Goal: Download file/media

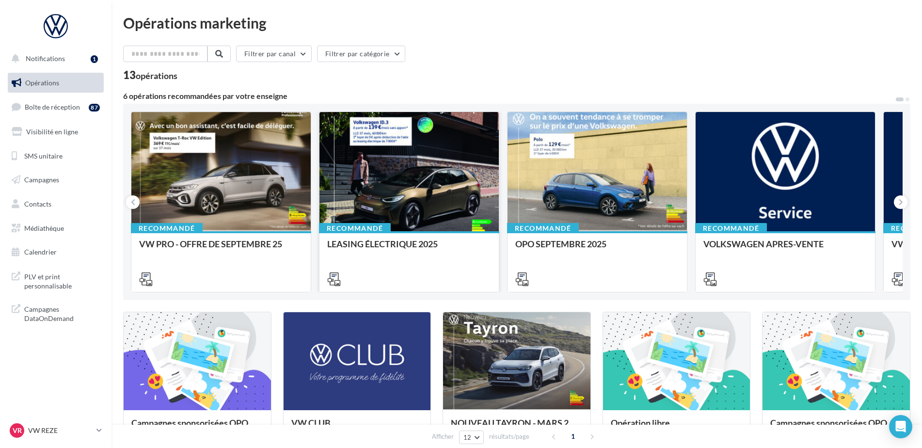
click at [388, 240] on div "LEASING ÉLECTRIQUE 2025" at bounding box center [409, 248] width 164 height 19
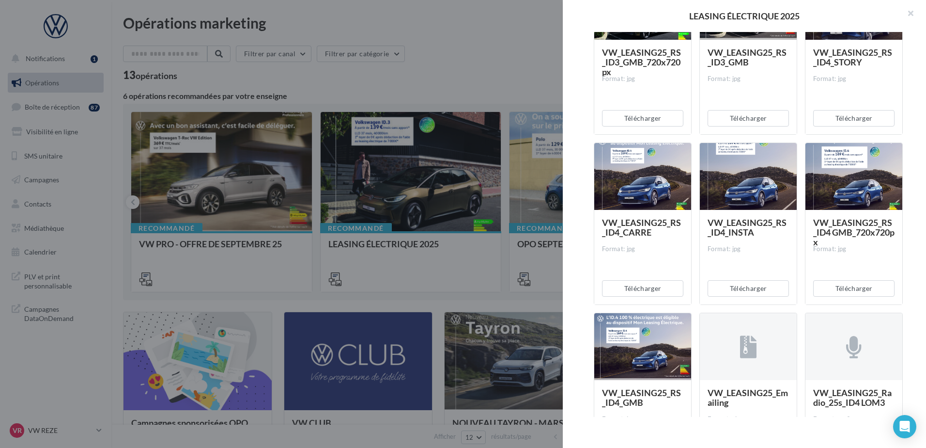
scroll to position [398, 0]
click at [832, 290] on button "Télécharger" at bounding box center [853, 289] width 81 height 16
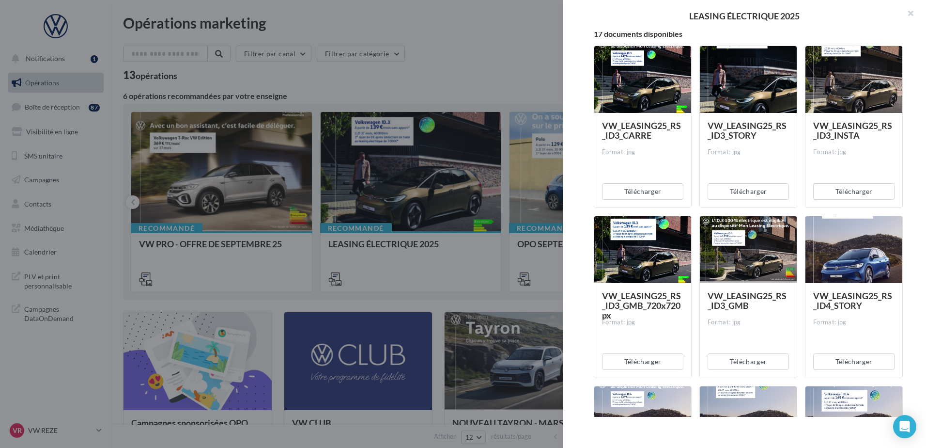
scroll to position [156, 0]
click at [863, 357] on button "Télécharger" at bounding box center [853, 361] width 81 height 16
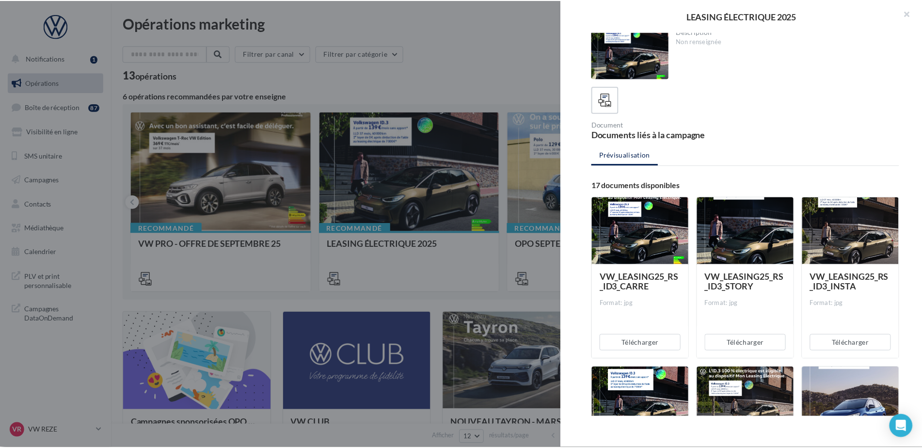
scroll to position [0, 0]
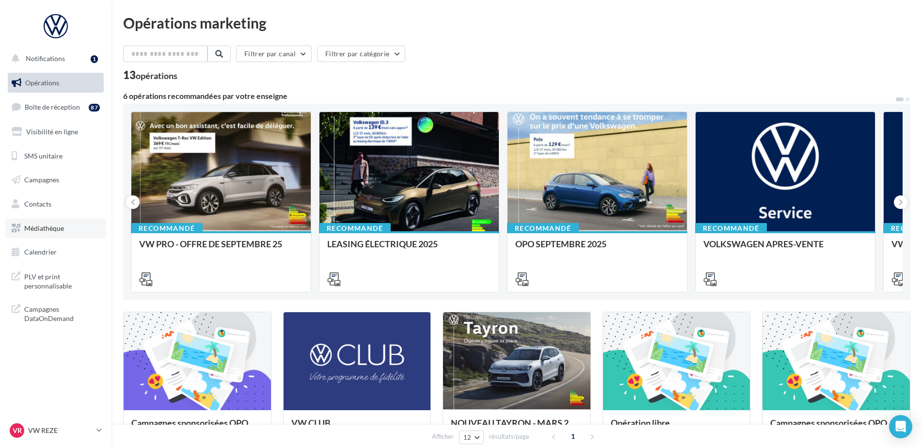
click at [40, 228] on span "Médiathèque" at bounding box center [44, 228] width 40 height 8
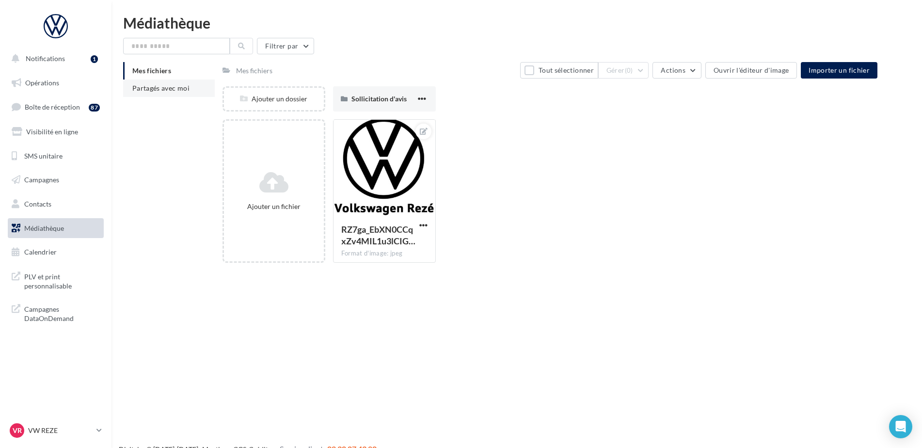
click at [173, 89] on span "Partagés avec moi" at bounding box center [160, 88] width 57 height 8
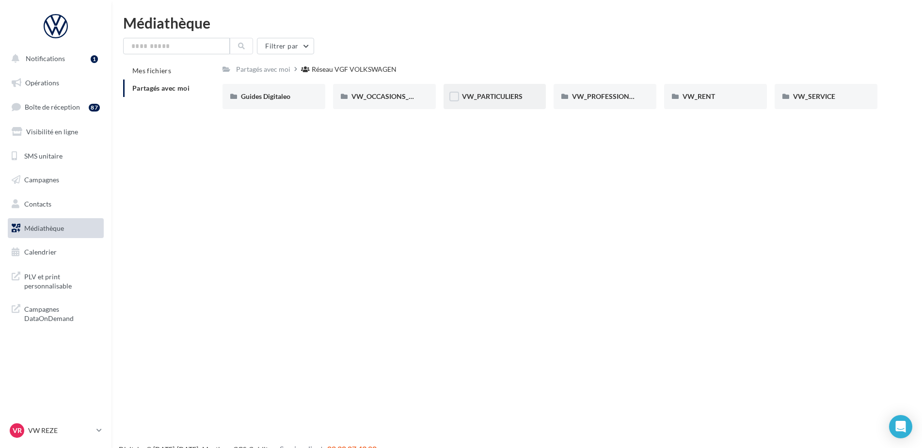
click at [501, 101] on div "VW_PARTICULIERS" at bounding box center [495, 97] width 66 height 10
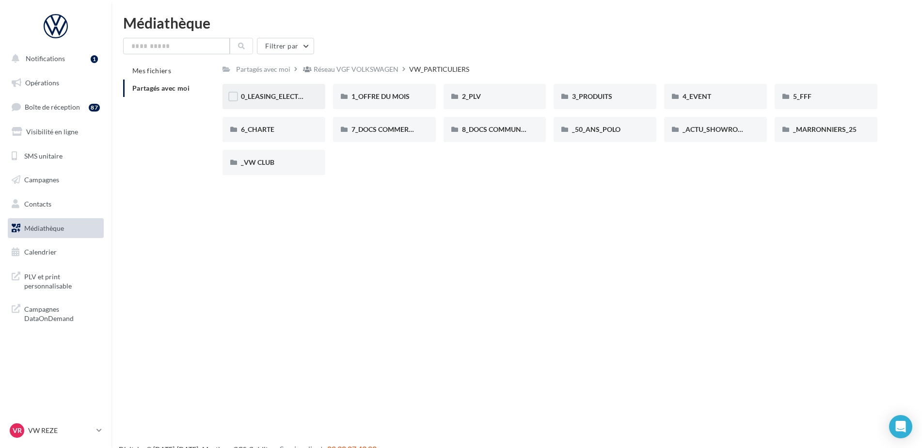
click at [268, 90] on div "0_LEASING_ELECTRIQUE" at bounding box center [273, 96] width 103 height 25
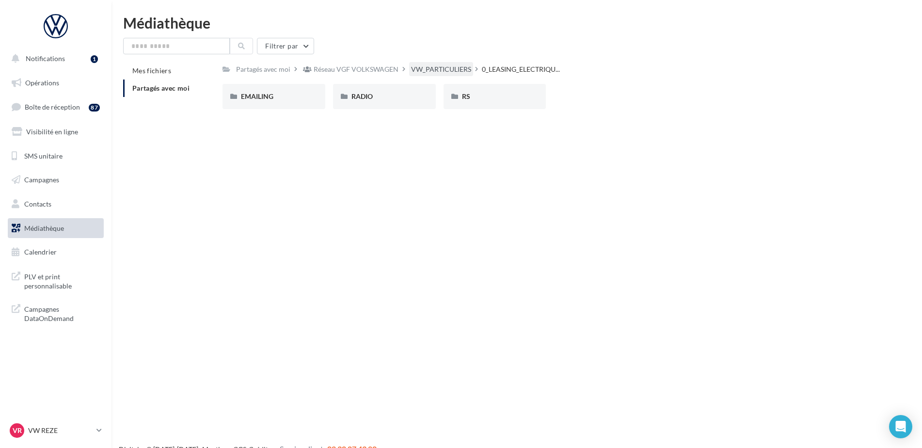
click at [419, 67] on div "VW_PARTICULIERS" at bounding box center [441, 69] width 60 height 10
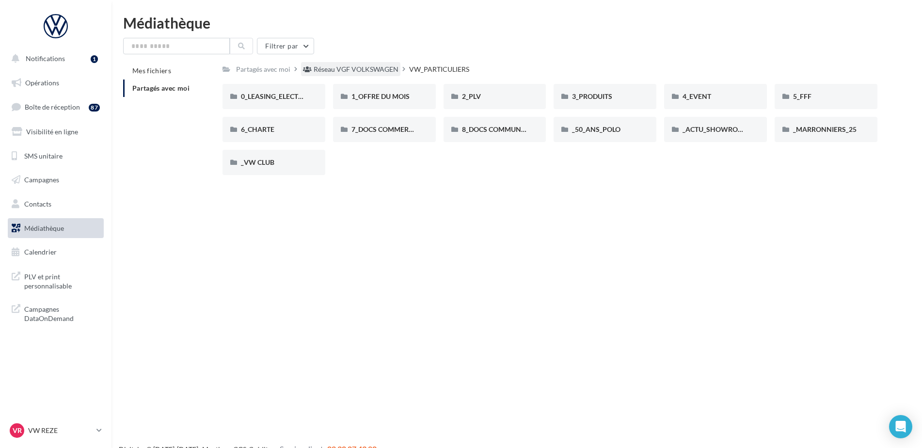
click at [321, 69] on div "Réseau VGF VOLKSWAGEN" at bounding box center [355, 69] width 85 height 10
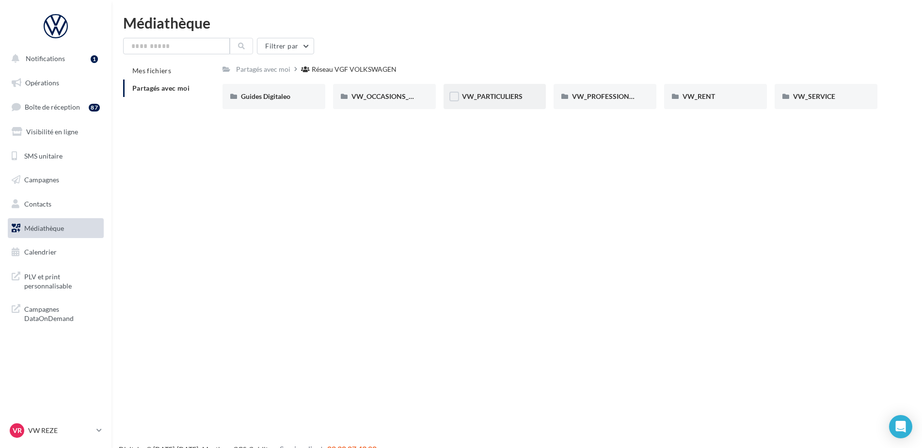
click at [496, 103] on div "VW_PARTICULIERS" at bounding box center [494, 96] width 103 height 25
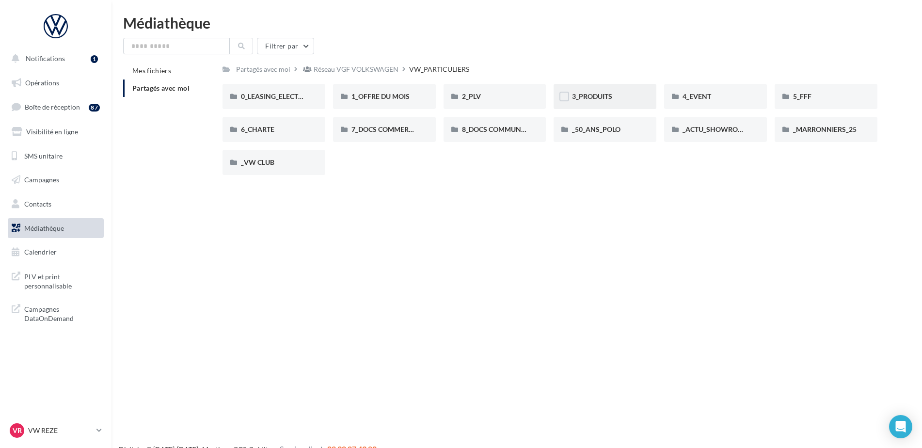
click at [628, 100] on div "3_PRODUITS" at bounding box center [605, 97] width 66 height 10
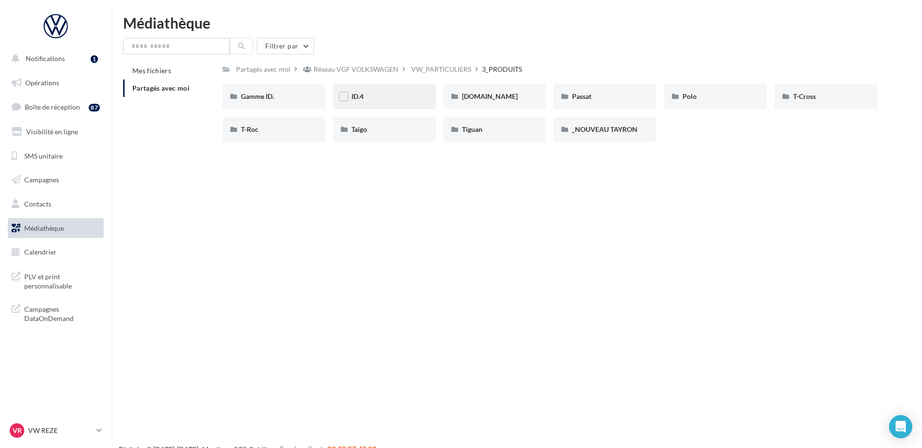
click at [395, 95] on div "ID.4" at bounding box center [384, 97] width 66 height 10
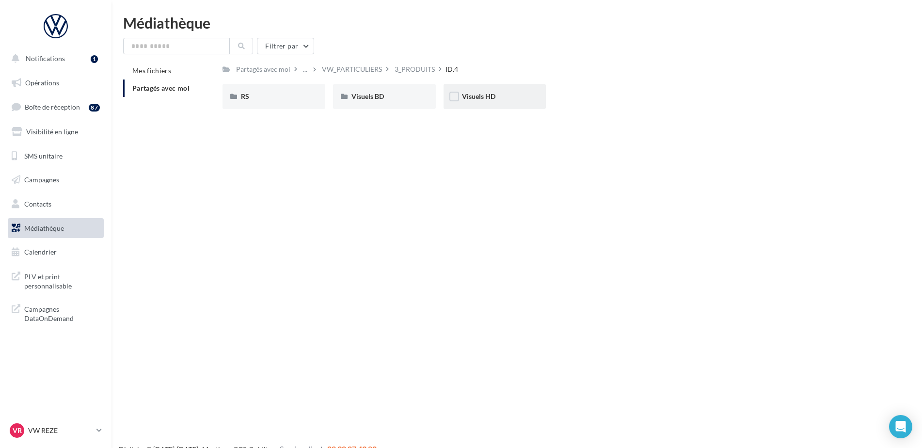
click at [493, 101] on div "Visuels HD" at bounding box center [495, 97] width 66 height 10
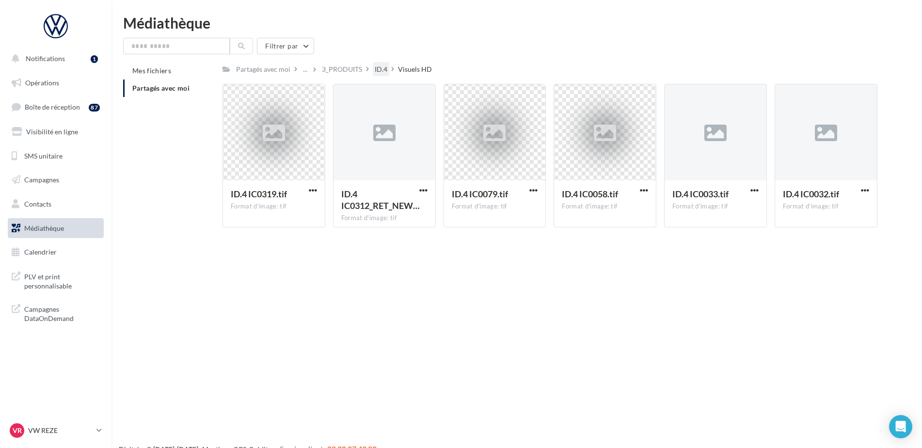
click at [380, 69] on div "ID.4" at bounding box center [381, 69] width 13 height 10
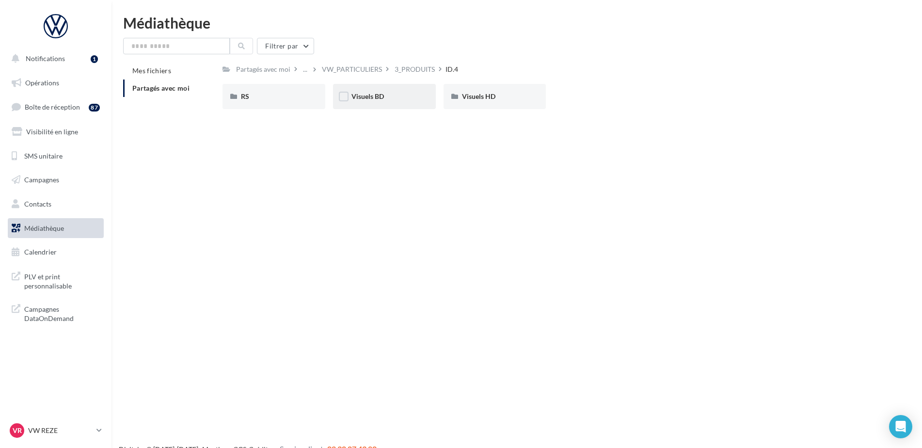
click at [408, 90] on div "Visuels BD" at bounding box center [384, 96] width 103 height 25
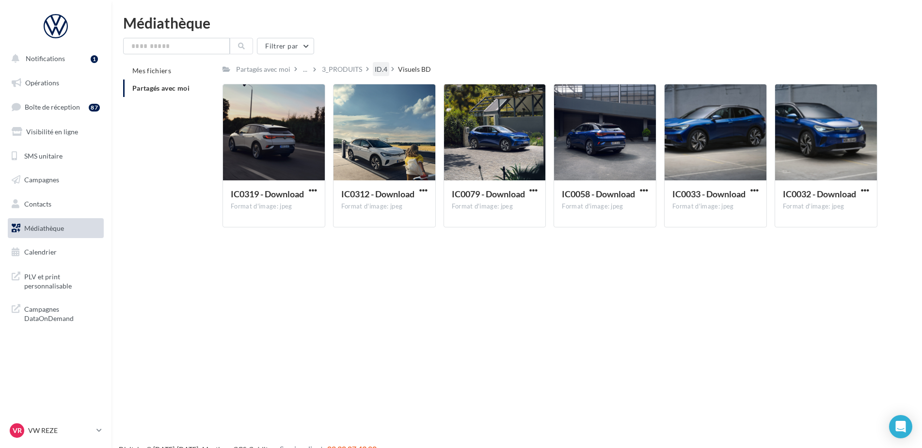
click at [387, 69] on div "ID.4" at bounding box center [381, 69] width 16 height 14
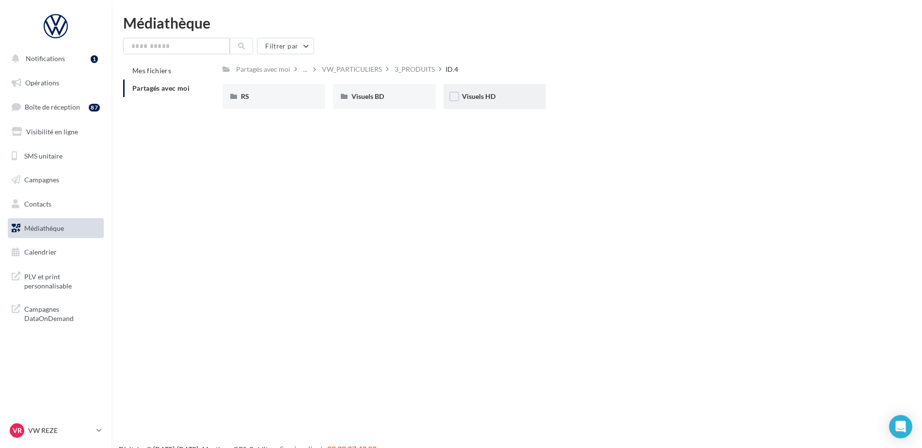
click at [477, 90] on div "Visuels HD" at bounding box center [494, 96] width 103 height 25
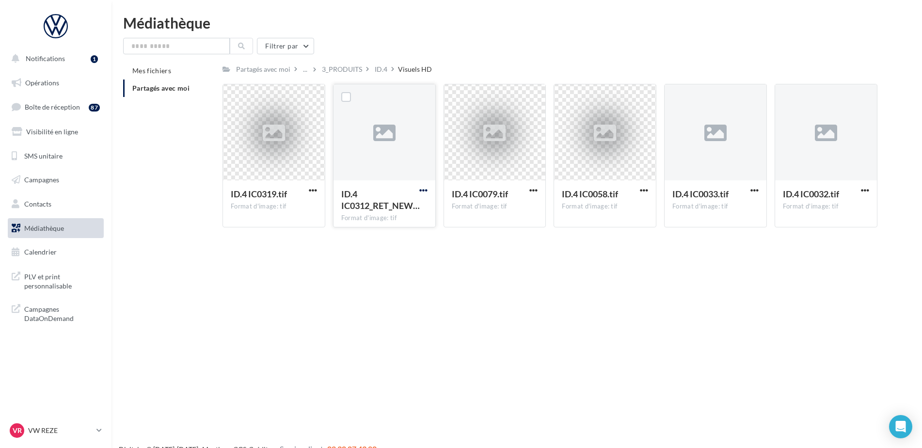
click at [424, 189] on span "button" at bounding box center [423, 190] width 8 height 8
click at [446, 329] on div "Notifications 1 Opérations Boîte de réception 87 Visibilité en ligne SMS unitai…" at bounding box center [461, 240] width 922 height 448
click at [535, 191] on span "button" at bounding box center [533, 190] width 8 height 8
click at [485, 213] on button "Télécharger" at bounding box center [490, 209] width 97 height 25
click at [755, 191] on span "button" at bounding box center [754, 190] width 8 height 8
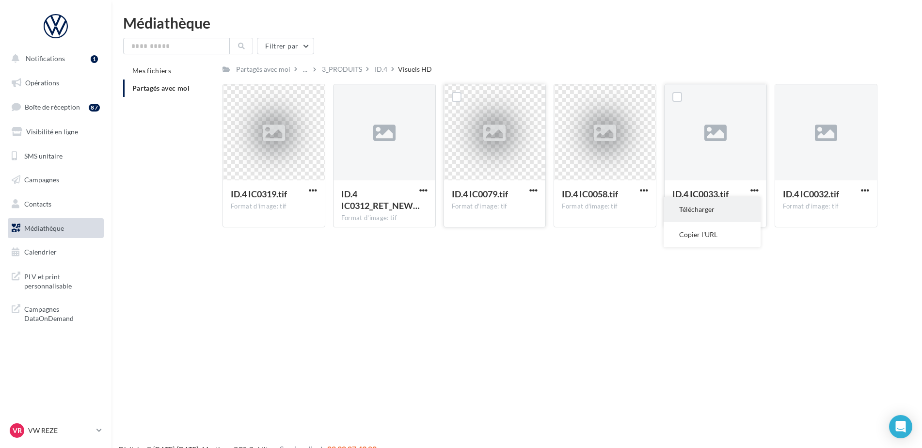
click at [712, 214] on button "Télécharger" at bounding box center [711, 209] width 97 height 25
click at [393, 247] on div "Notifications 1 Opérations Boîte de réception 87 Visibilité en ligne SMS unitai…" at bounding box center [461, 240] width 922 height 448
click at [341, 94] on label at bounding box center [346, 97] width 10 height 10
click at [425, 194] on span "button" at bounding box center [423, 190] width 8 height 8
click at [387, 211] on button "Télécharger" at bounding box center [380, 209] width 97 height 25
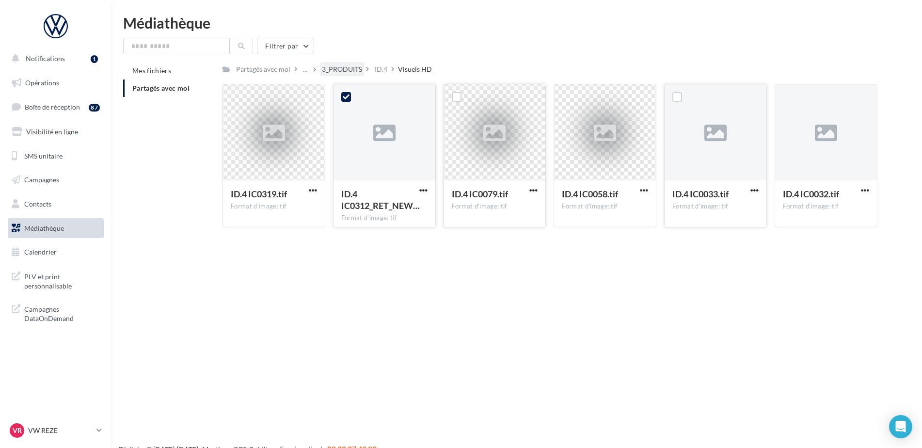
click at [353, 73] on div "3_PRODUITS" at bounding box center [342, 69] width 40 height 10
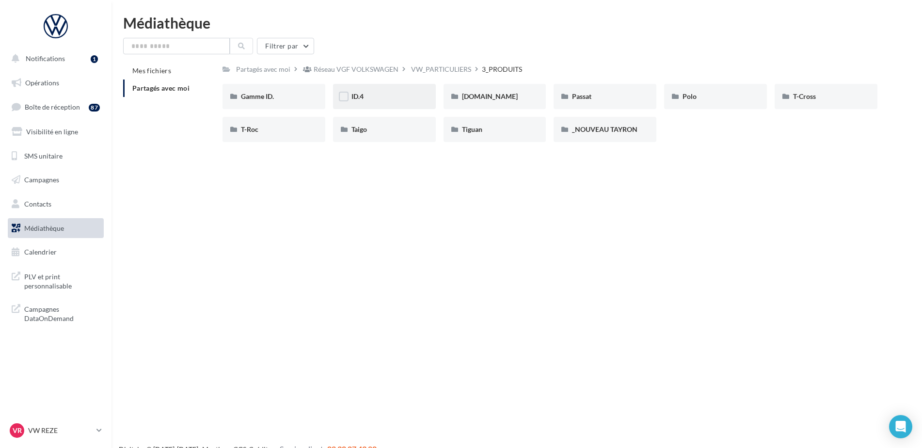
click at [384, 91] on div "ID.4" at bounding box center [384, 96] width 103 height 25
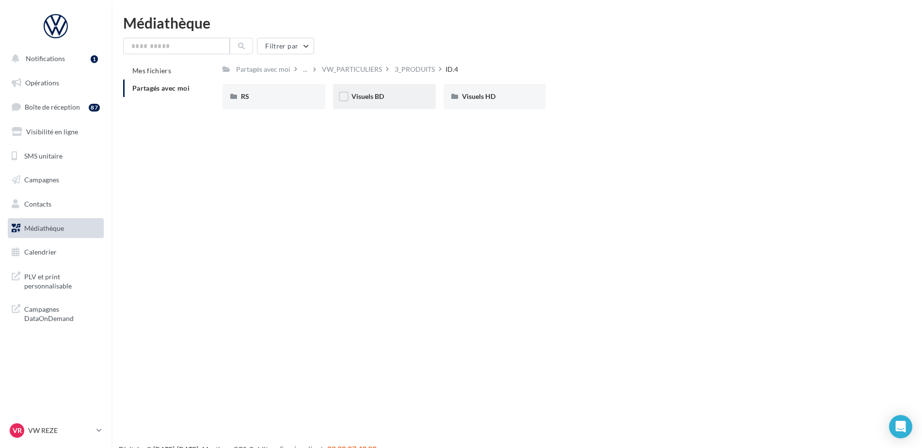
click at [406, 94] on div "Visuels BD" at bounding box center [384, 97] width 66 height 10
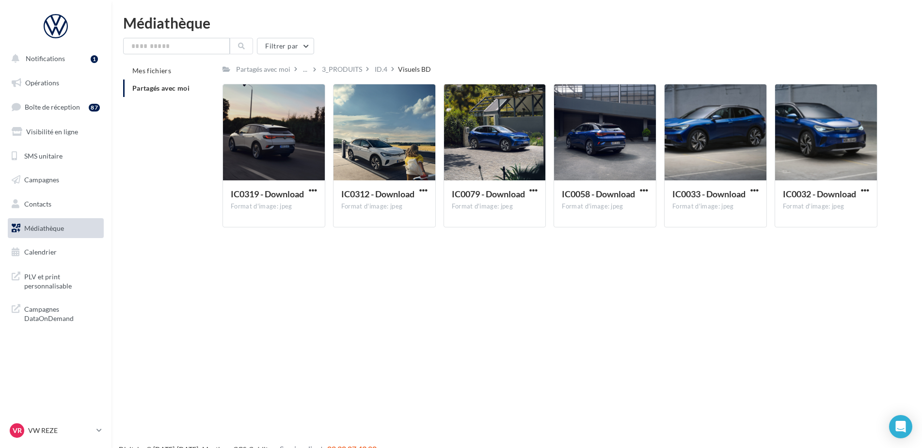
click at [610, 330] on div "Notifications 1 Opérations Boîte de réception 87 Visibilité en ligne SMS unitai…" at bounding box center [461, 240] width 922 height 448
click at [429, 300] on div "Notifications 1 Opérations Boîte de réception 87 Visibilité en ligne SMS unitai…" at bounding box center [461, 240] width 922 height 448
click at [373, 67] on div "ID.4" at bounding box center [381, 69] width 16 height 14
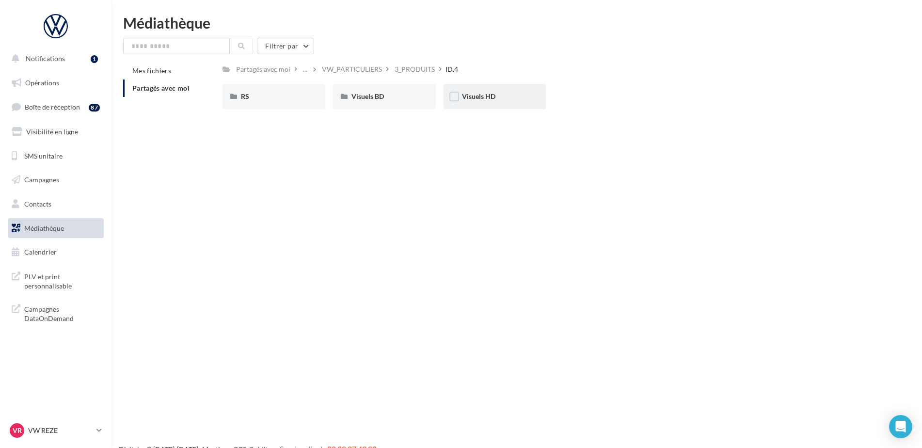
click at [505, 102] on div "Visuels HD" at bounding box center [494, 96] width 103 height 25
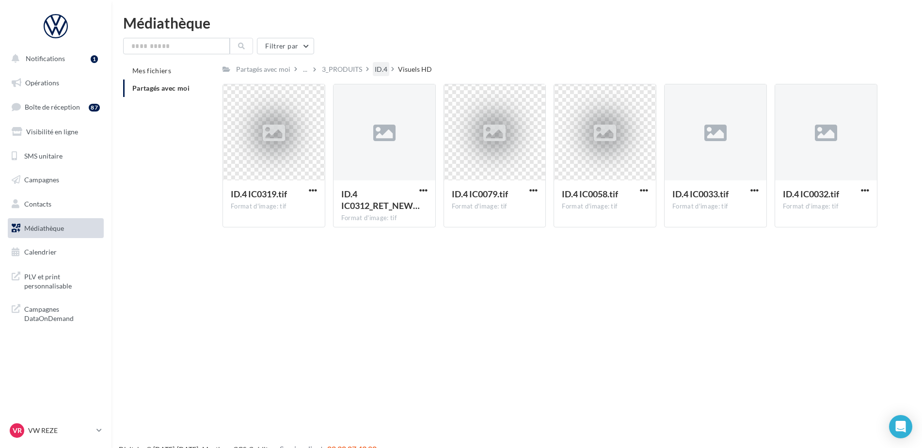
click at [381, 70] on div "ID.4" at bounding box center [381, 69] width 13 height 10
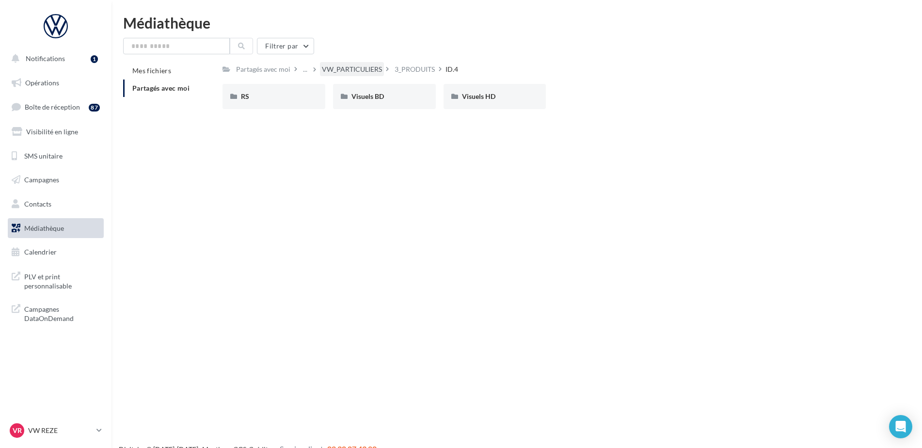
click at [347, 65] on div "VW_PARTICULIERS" at bounding box center [352, 69] width 60 height 10
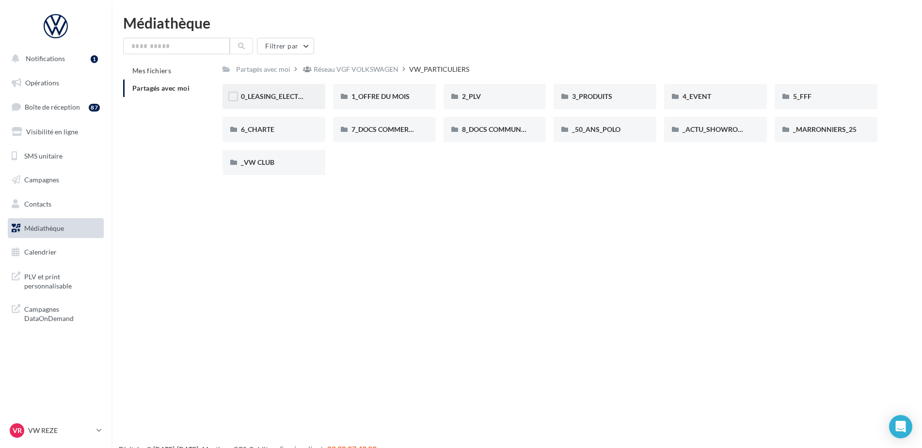
click at [305, 104] on div "0_LEASING_ELECTRIQUE" at bounding box center [273, 96] width 103 height 25
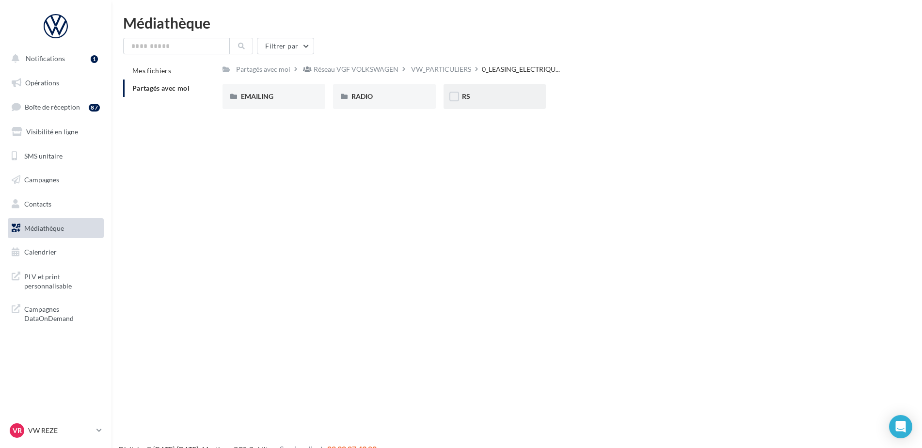
click at [474, 96] on div "RS" at bounding box center [495, 97] width 66 height 10
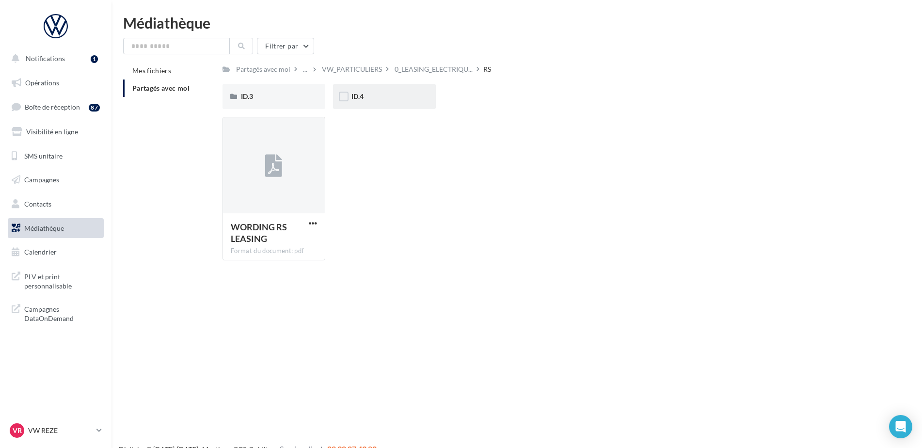
click at [394, 94] on div "ID.4" at bounding box center [384, 97] width 66 height 10
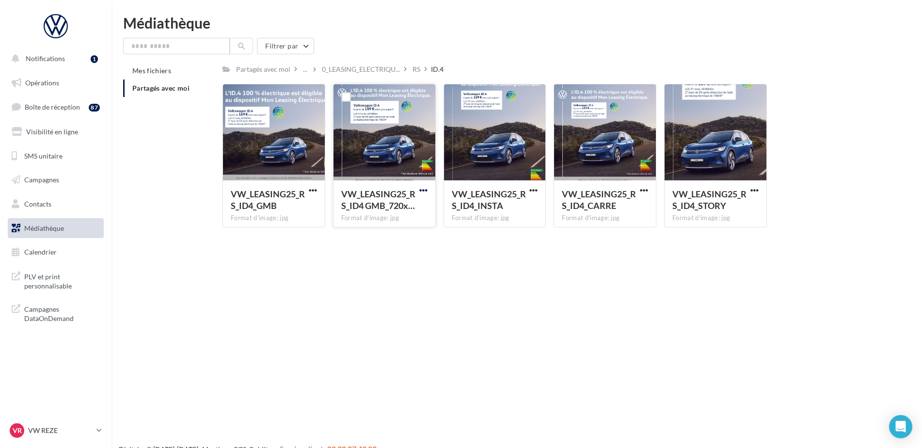
click at [423, 189] on span "button" at bounding box center [423, 190] width 8 height 8
click at [372, 207] on button "Télécharger" at bounding box center [380, 209] width 97 height 25
click at [573, 123] on div at bounding box center [605, 132] width 102 height 97
click at [419, 66] on div "RS" at bounding box center [416, 69] width 8 height 10
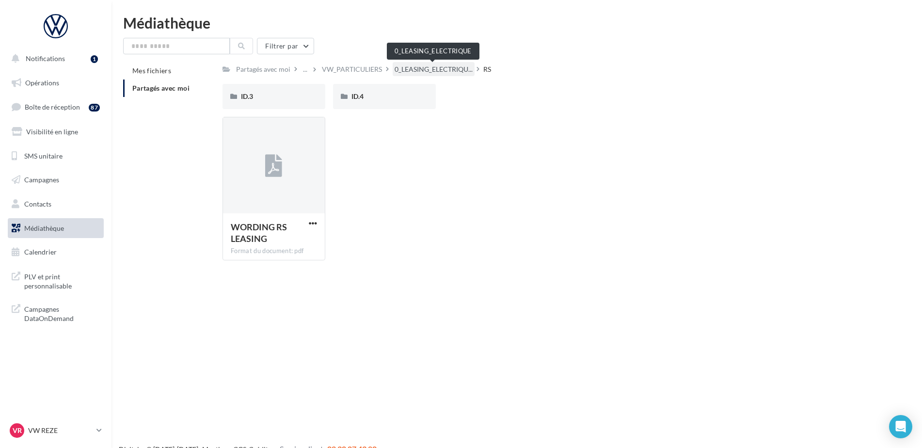
click at [411, 74] on span "0_LEASING_ELECTRIQU..." at bounding box center [433, 69] width 78 height 10
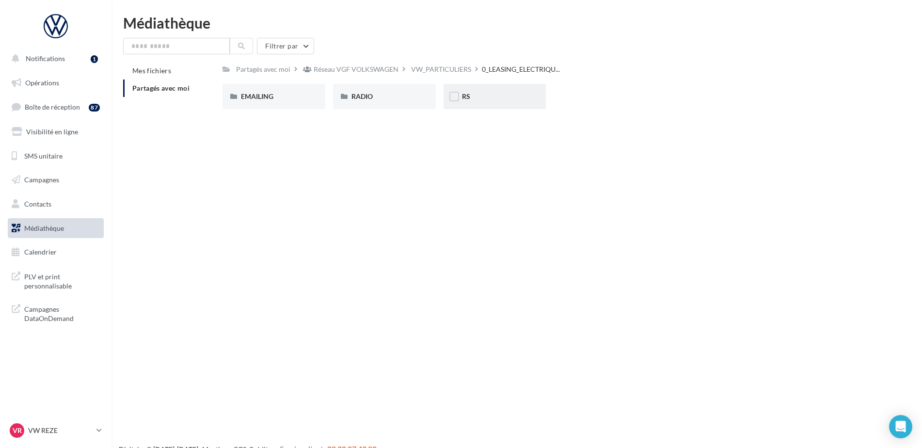
click at [468, 97] on span "RS" at bounding box center [466, 96] width 8 height 8
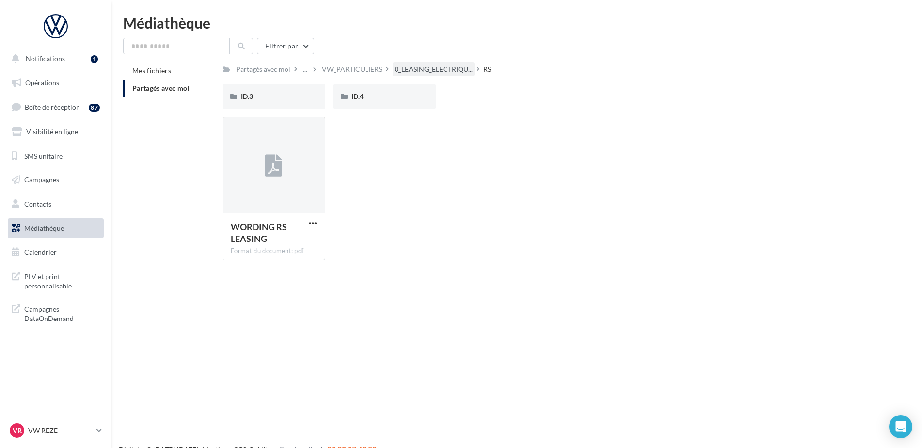
click at [442, 63] on div "0_LEASING_ELECTRIQU..." at bounding box center [433, 69] width 82 height 14
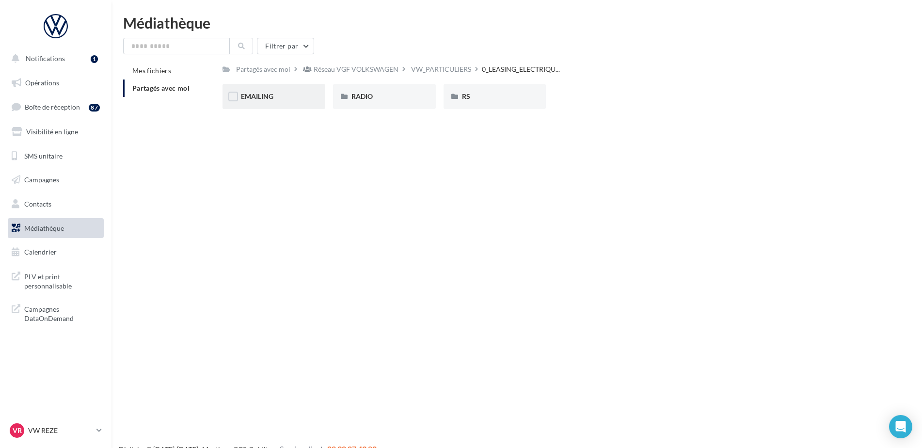
click at [286, 103] on div "EMAILING" at bounding box center [273, 96] width 103 height 25
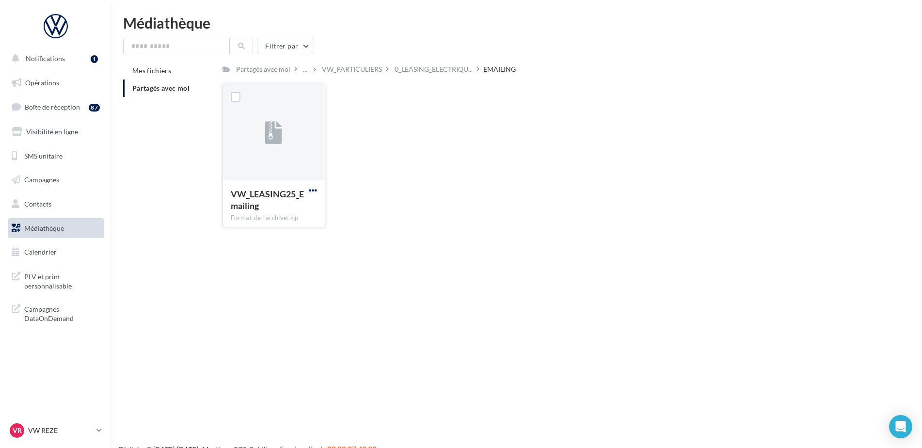
click at [309, 188] on span "button" at bounding box center [313, 190] width 8 height 8
click at [298, 207] on button "Télécharger" at bounding box center [270, 209] width 97 height 25
click at [408, 77] on div "Partagés avec moi ... VW_PARTICULIERS 0_LEASING_ELECTRIQU... EMAILING Rs Partag…" at bounding box center [549, 148] width 655 height 173
click at [403, 70] on span "0_LEASING_ELECTRIQU..." at bounding box center [433, 69] width 78 height 10
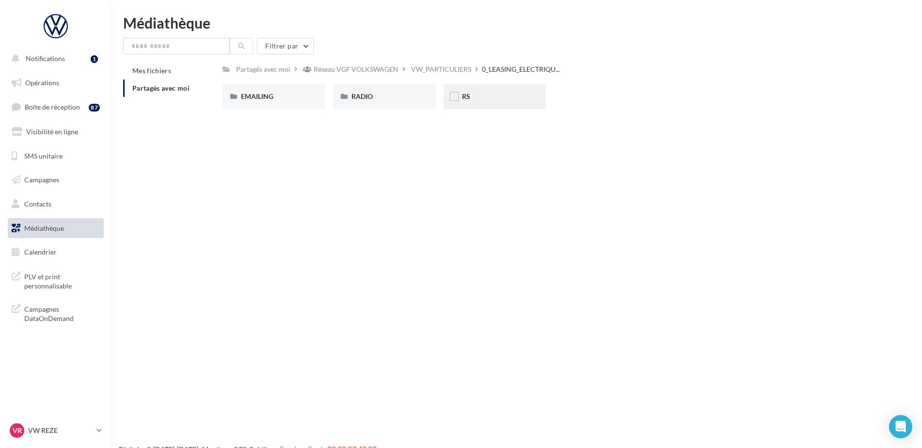
click at [471, 95] on div "RS" at bounding box center [495, 97] width 66 height 10
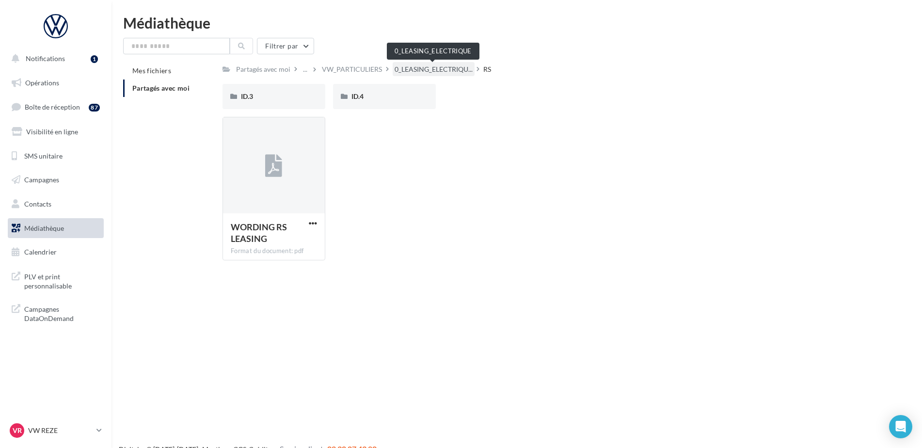
click at [446, 69] on span "0_LEASING_ELECTRIQU..." at bounding box center [433, 69] width 78 height 10
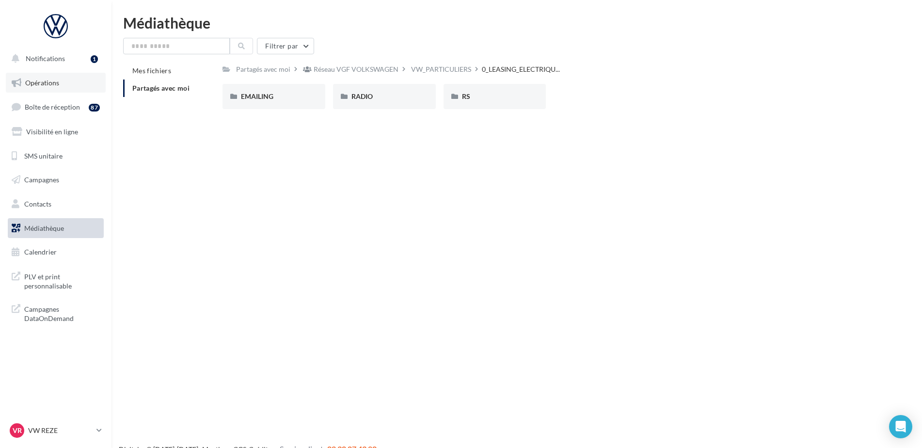
click at [70, 83] on link "Opérations" at bounding box center [56, 83] width 100 height 20
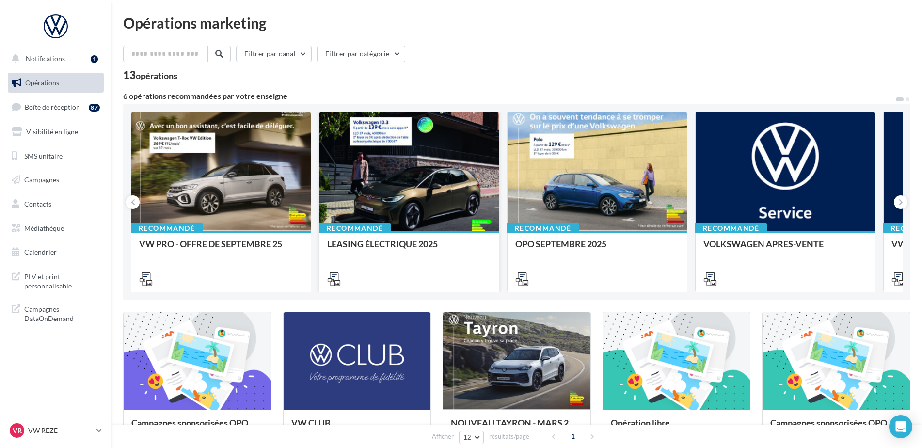
click at [414, 238] on div "Recommandé LEASING ÉLECTRIQUE 2025" at bounding box center [408, 261] width 179 height 60
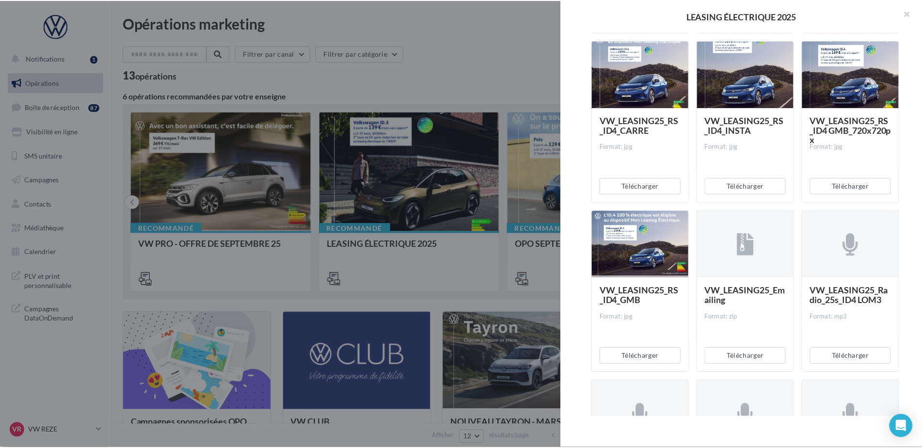
scroll to position [500, 0]
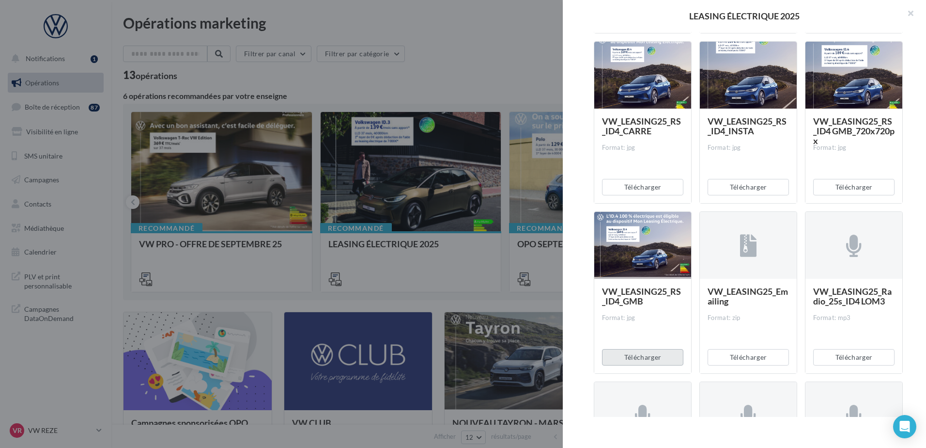
click at [666, 351] on button "Télécharger" at bounding box center [642, 357] width 81 height 16
click at [429, 66] on div at bounding box center [463, 224] width 926 height 448
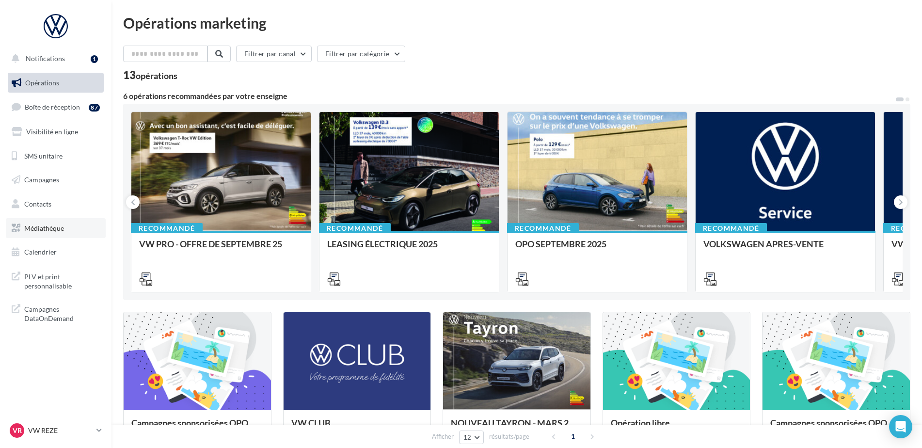
click at [46, 224] on span "Médiathèque" at bounding box center [44, 228] width 40 height 8
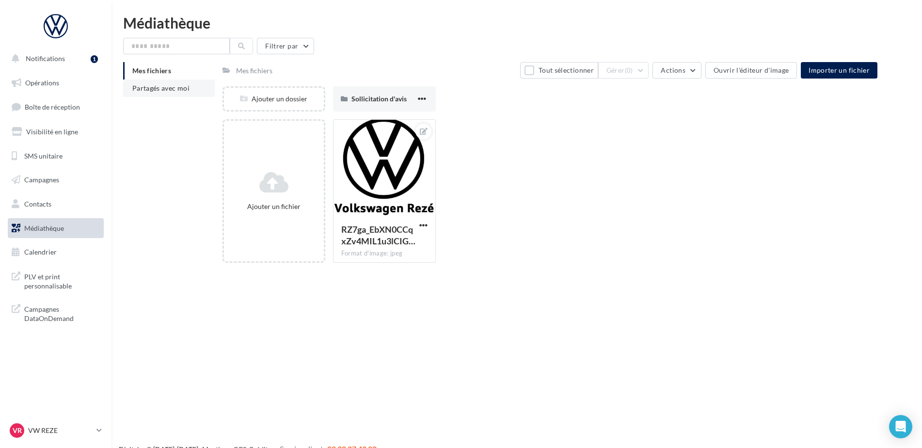
click at [197, 92] on li "Partagés avec moi" at bounding box center [169, 87] width 92 height 17
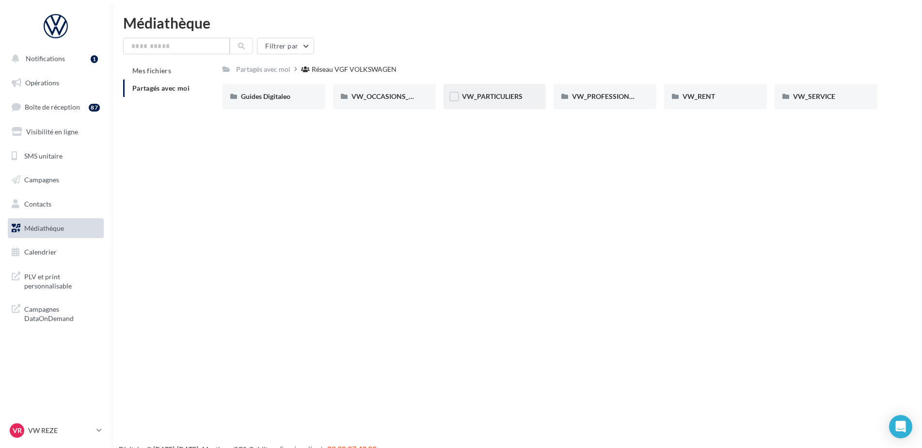
click at [473, 84] on div "VW_PARTICULIERS" at bounding box center [494, 96] width 103 height 25
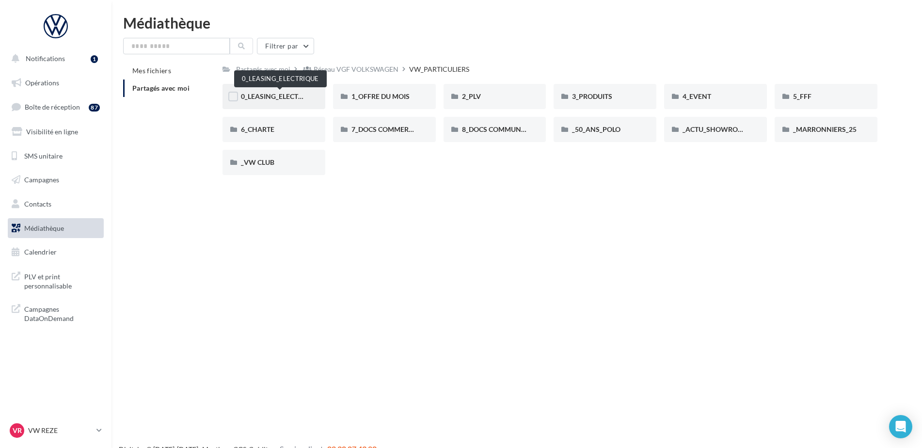
click at [276, 96] on span "0_LEASING_ELECTRIQUE" at bounding box center [280, 96] width 78 height 8
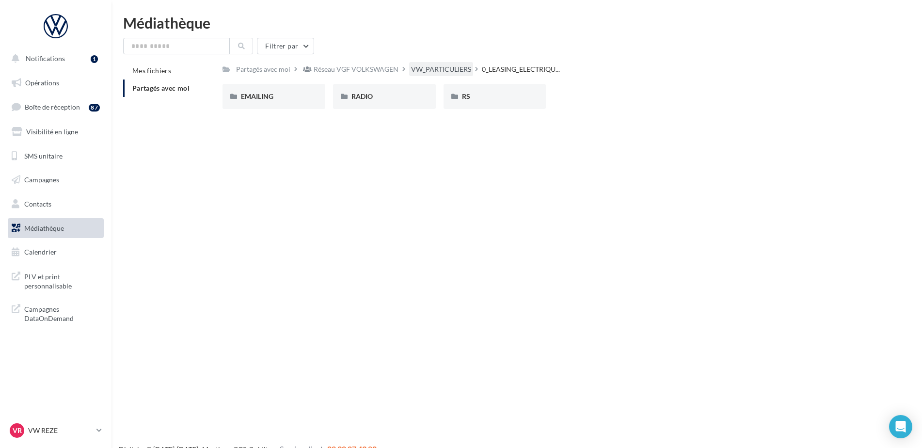
click at [433, 69] on div "VW_PARTICULIERS" at bounding box center [441, 69] width 60 height 10
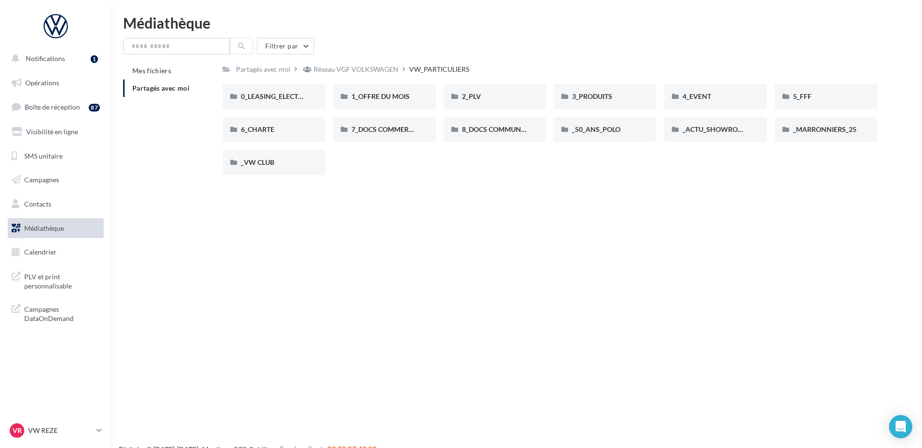
click at [593, 111] on div "0_LEASING_ELECTRIQUE 0_LEASING_ELECTRIQUE 1_OFFRE DU MOIS 1_OFFRE DU MOIS 2_PLV…" at bounding box center [553, 133] width 662 height 99
click at [585, 102] on div "3_PRODUITS" at bounding box center [604, 96] width 103 height 25
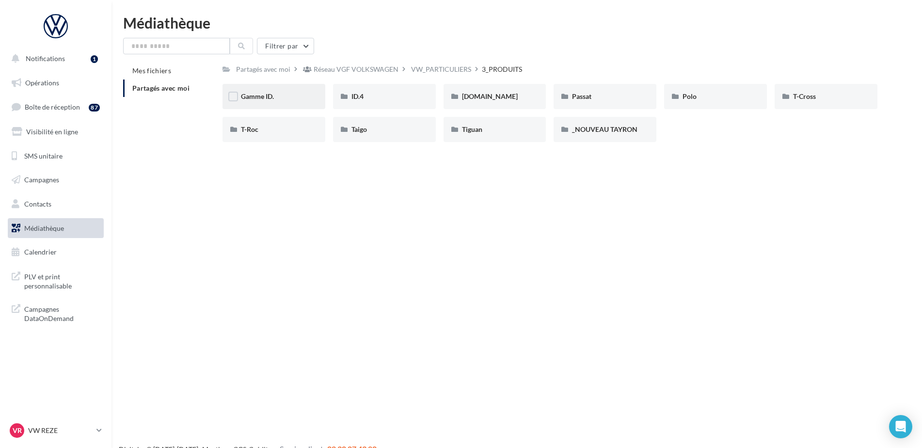
click at [289, 96] on div "Gamme ID." at bounding box center [274, 97] width 66 height 10
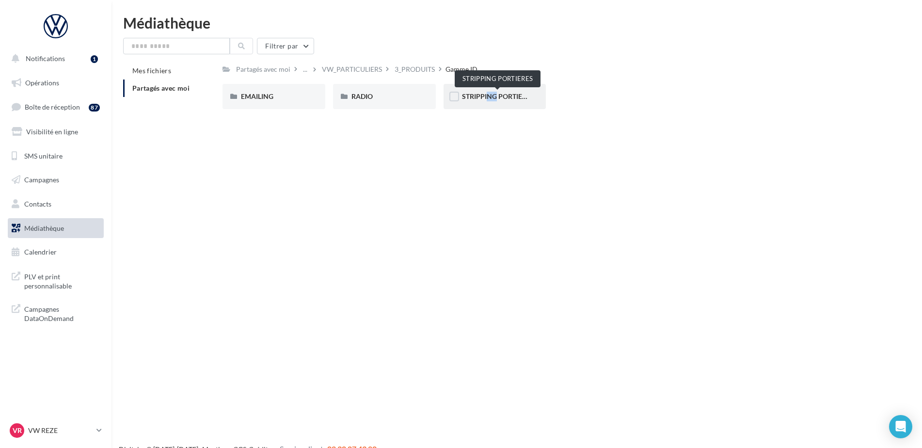
drag, startPoint x: 479, startPoint y: 98, endPoint x: 487, endPoint y: 94, distance: 9.1
click at [487, 94] on span "STRIPPING PORTIERES" at bounding box center [498, 96] width 72 height 8
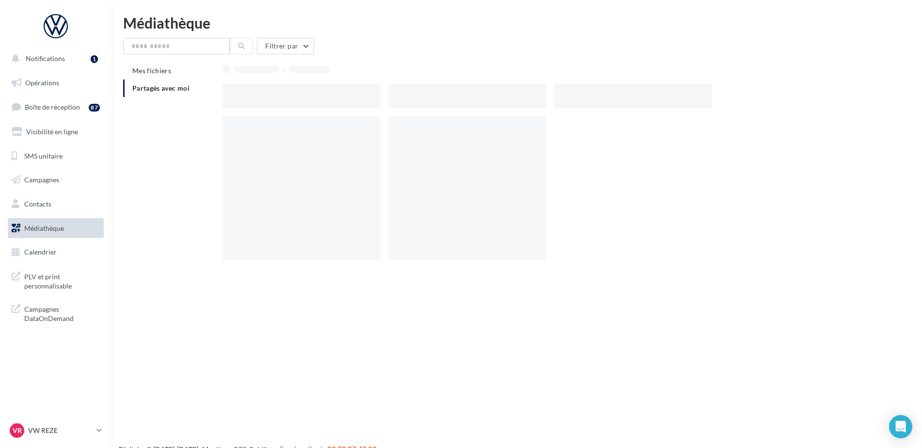
click at [487, 94] on div at bounding box center [467, 95] width 158 height 25
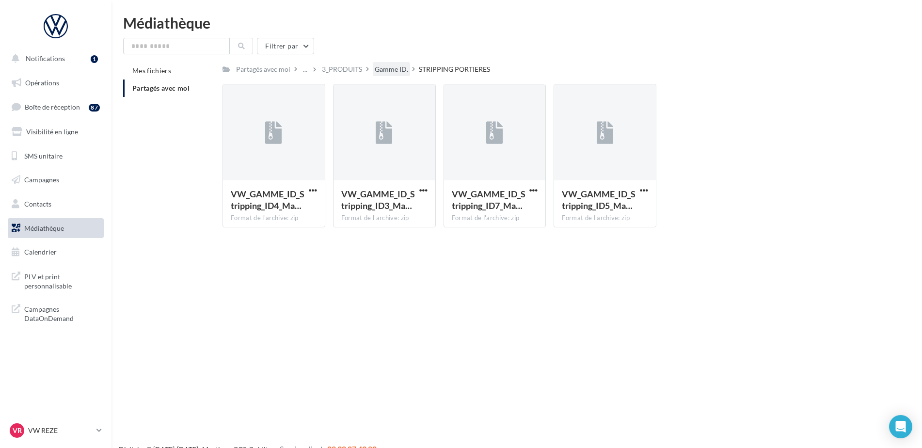
click at [385, 64] on div "Gamme ID." at bounding box center [391, 69] width 33 height 10
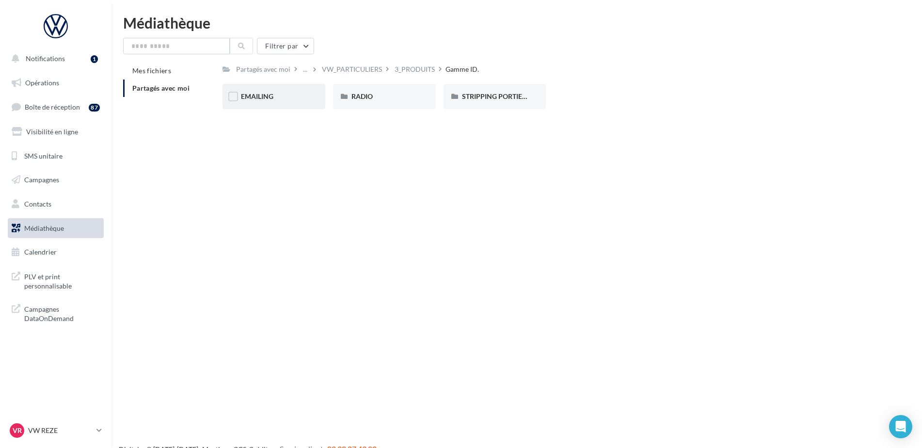
click at [294, 93] on div "EMAILING" at bounding box center [274, 97] width 66 height 10
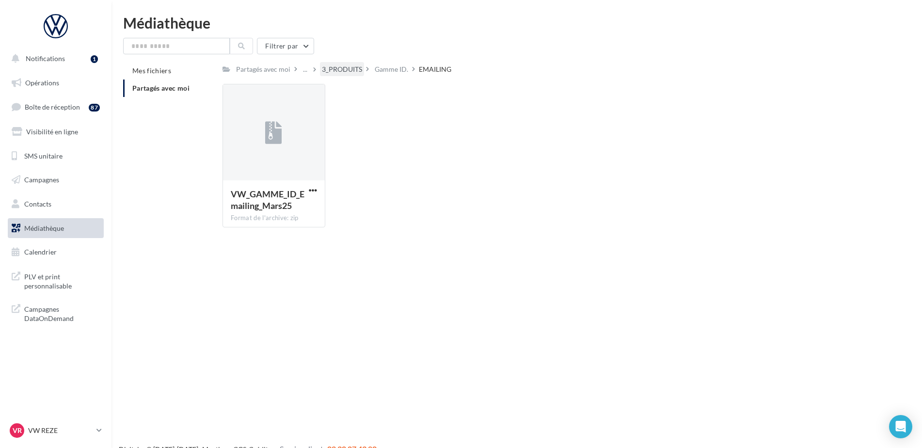
click at [355, 71] on div "3_PRODUITS" at bounding box center [342, 69] width 40 height 10
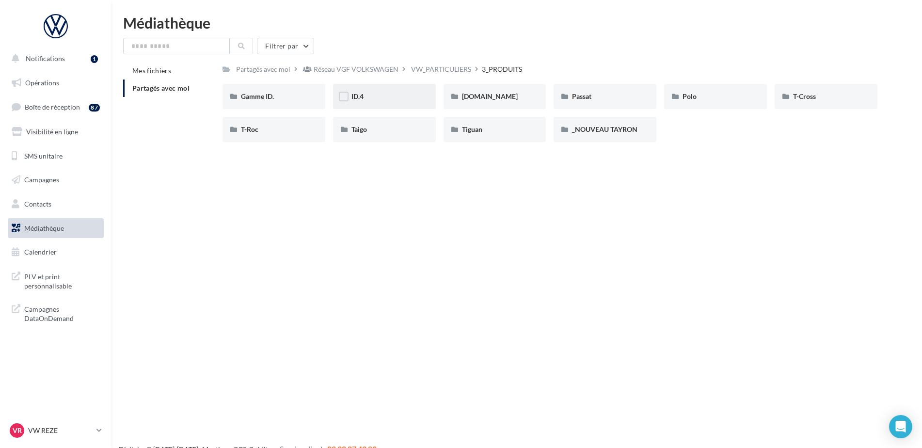
click at [386, 90] on div "ID.4" at bounding box center [384, 96] width 103 height 25
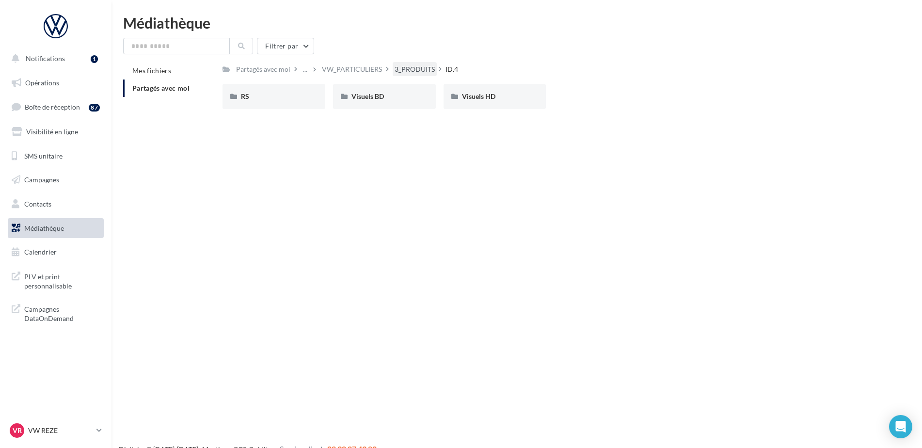
click at [413, 69] on div "3_PRODUITS" at bounding box center [414, 69] width 40 height 10
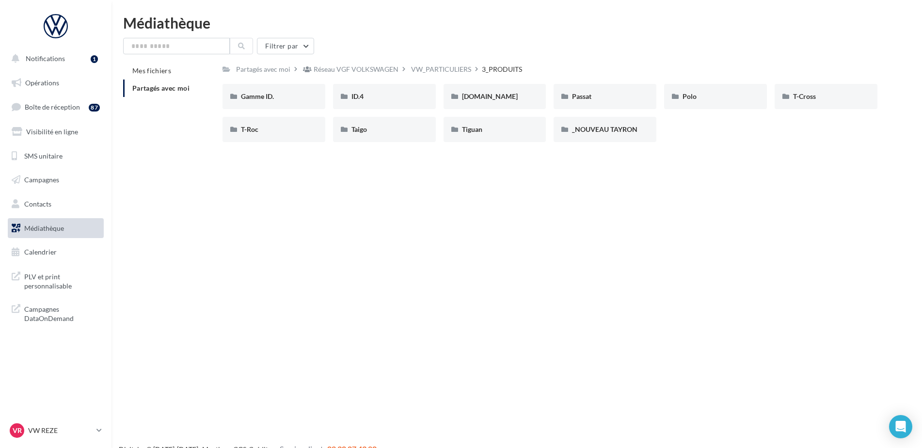
click at [250, 185] on div "Notifications 1 Opérations Boîte de réception 87 Visibilité en ligne SMS unitai…" at bounding box center [461, 240] width 922 height 448
click at [388, 240] on div "Notifications 1 Opérations Boîte de réception 87 Visibilité en ligne SMS unitai…" at bounding box center [461, 240] width 922 height 448
